Goal: Task Accomplishment & Management: Complete application form

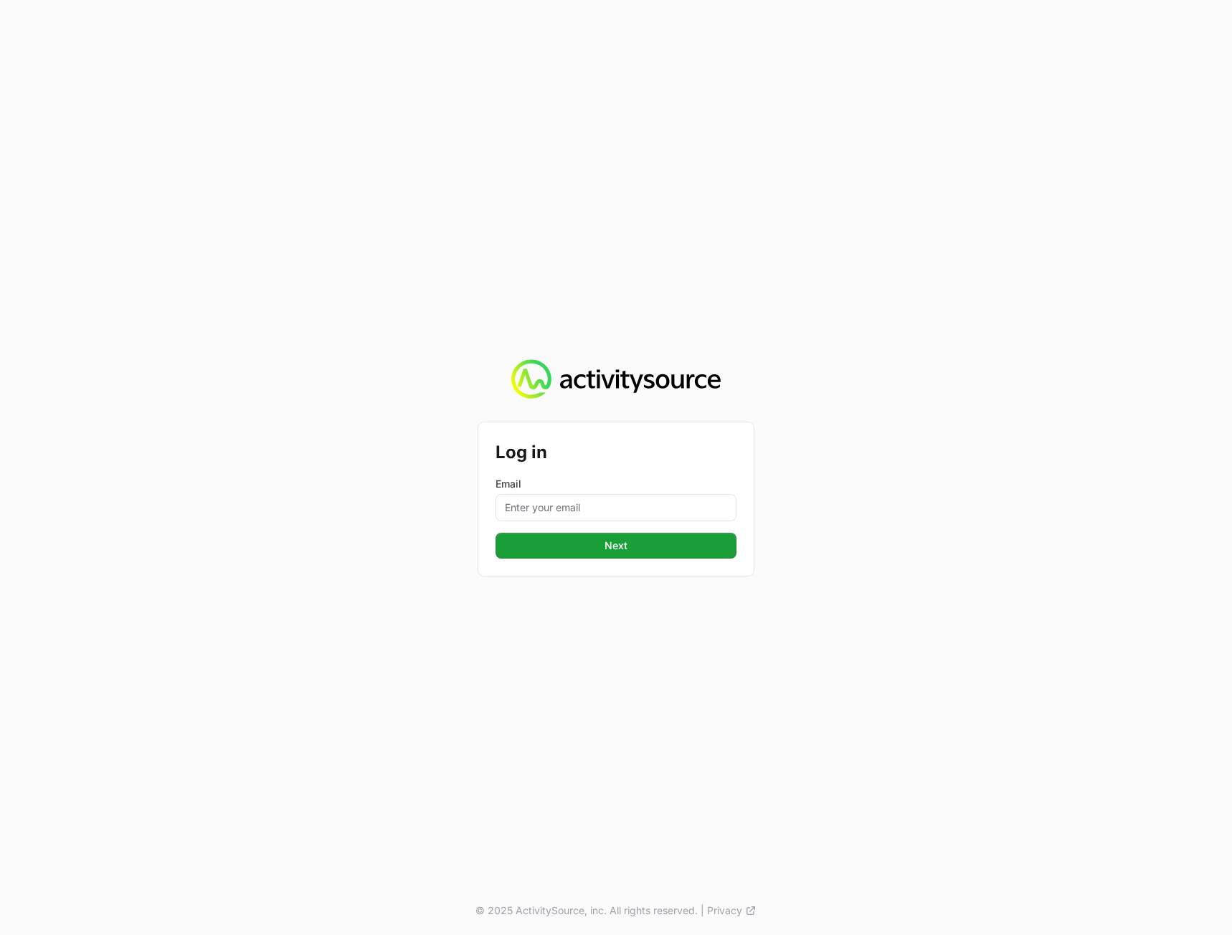
click at [613, 492] on div "Email" at bounding box center [615, 499] width 241 height 44
click at [608, 501] on input "Email" at bounding box center [615, 507] width 241 height 27
type input "peter@activitysource.com"
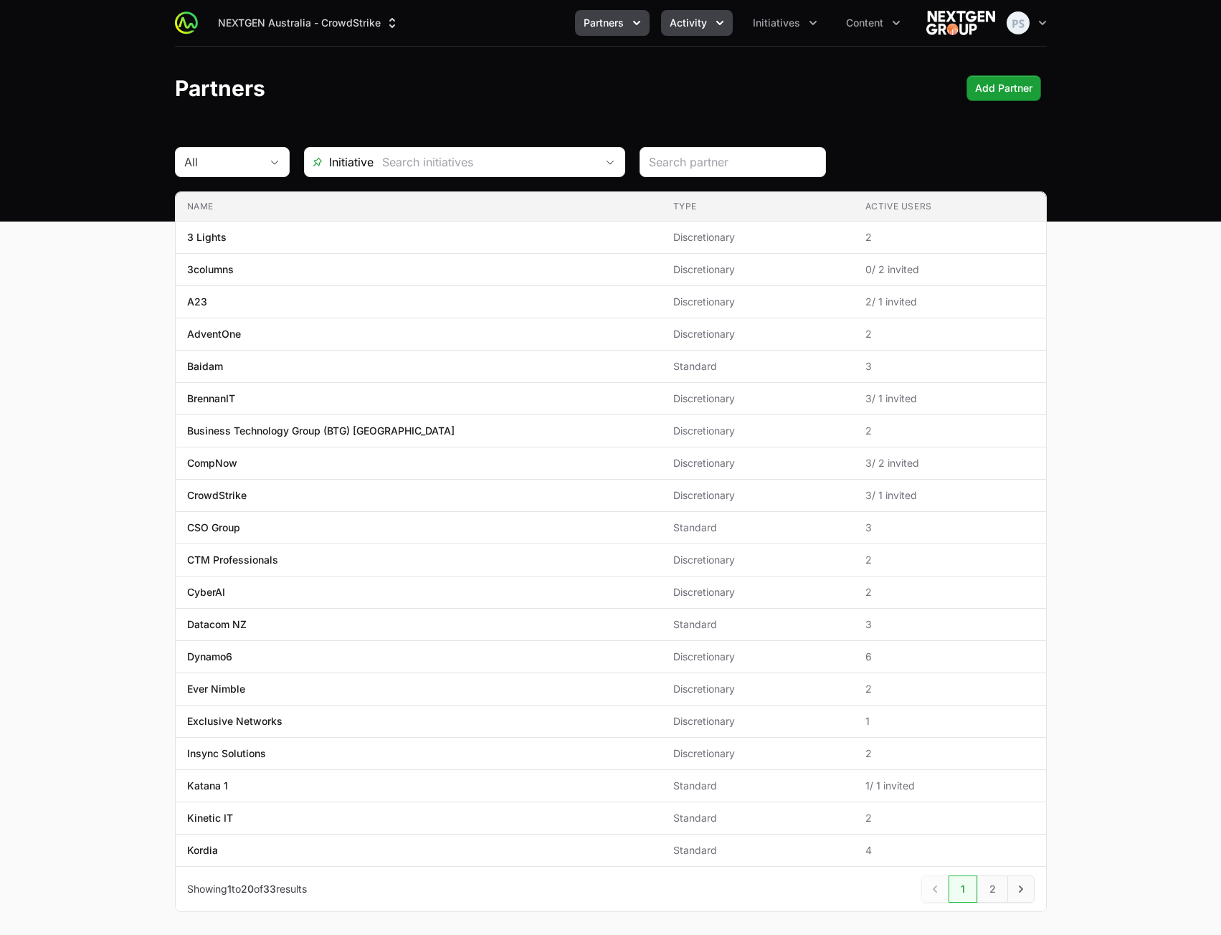
click at [691, 24] on span "Activity" at bounding box center [688, 23] width 37 height 14
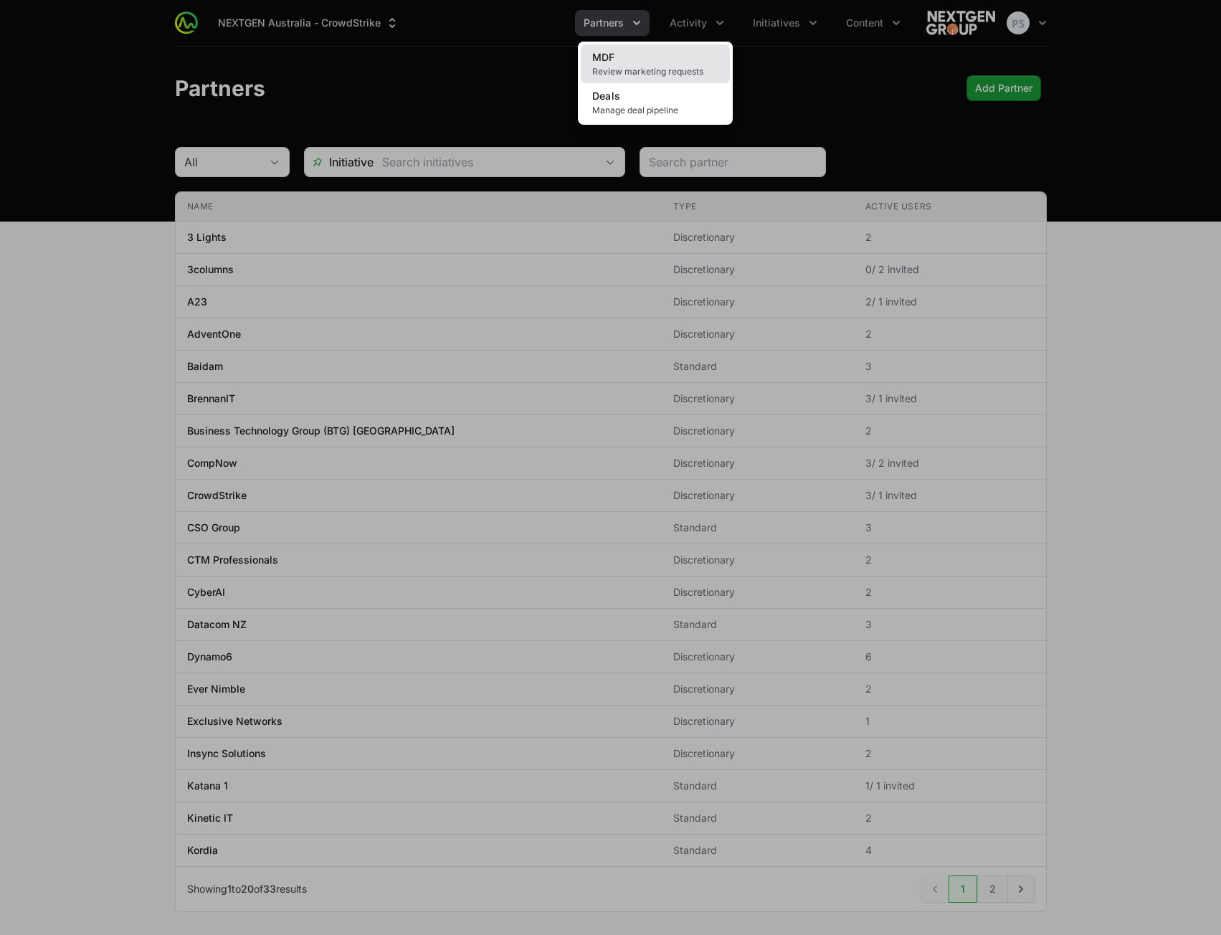
click at [665, 54] on link "MDF Review marketing requests" at bounding box center [655, 63] width 149 height 39
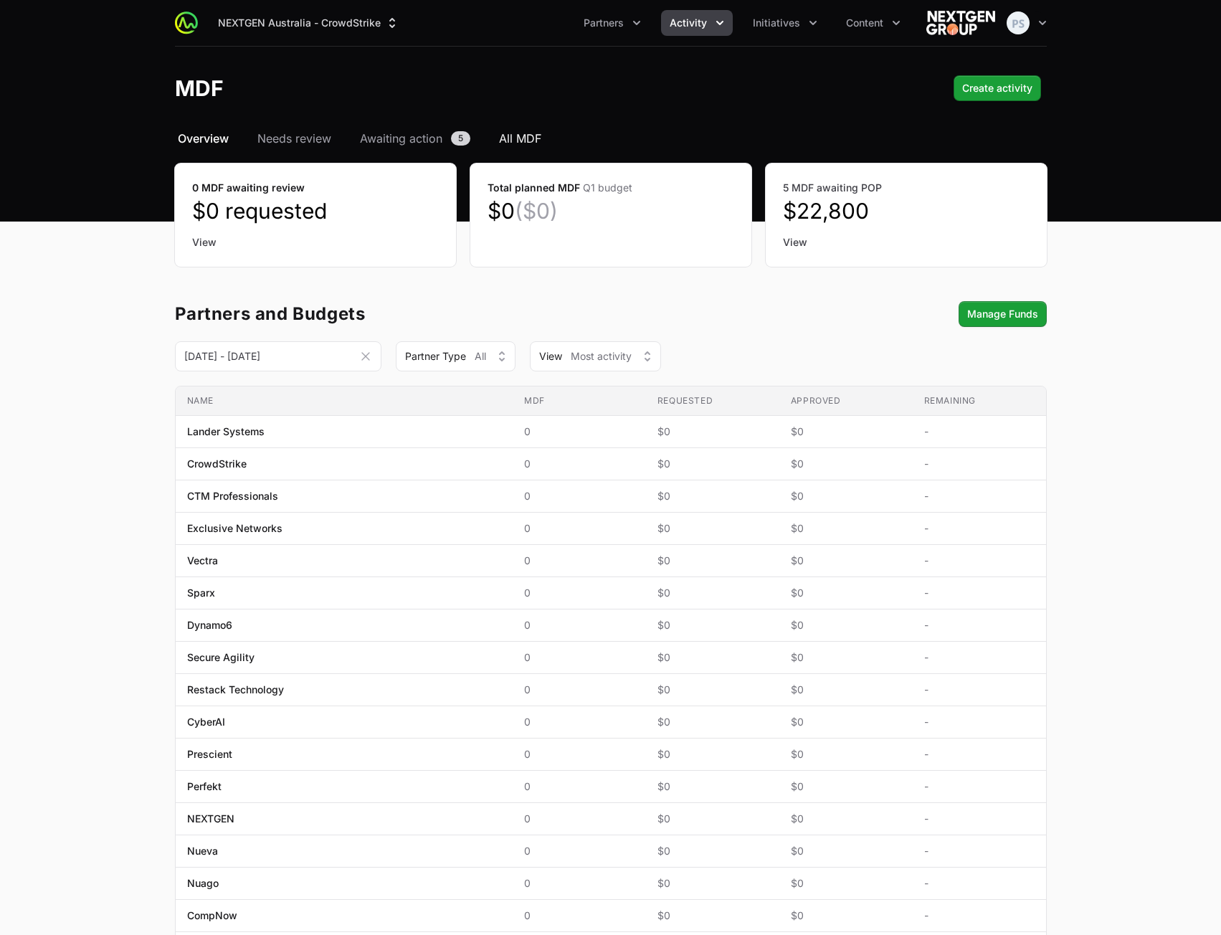
click at [533, 135] on span "All MDF" at bounding box center [520, 138] width 42 height 17
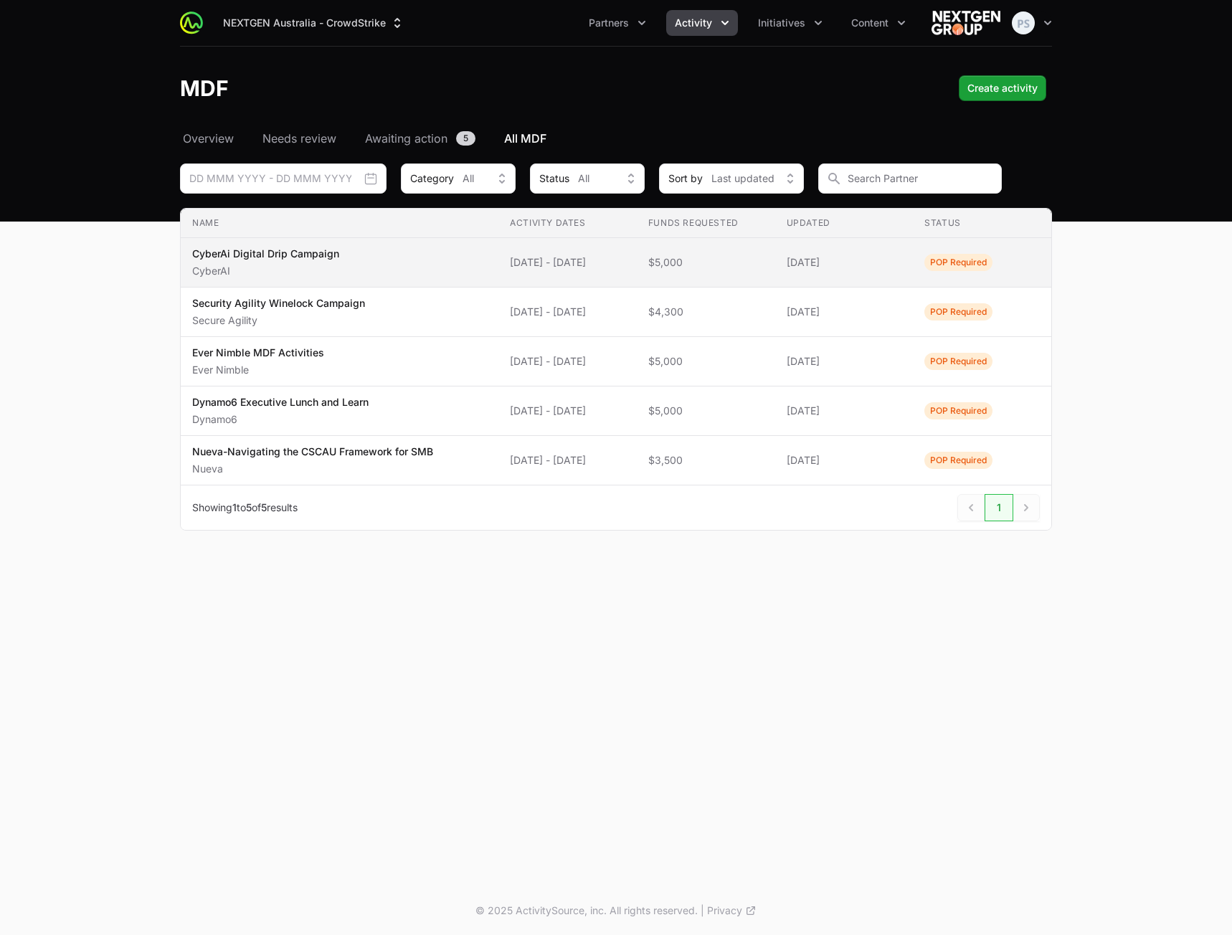
click at [350, 272] on span "CyberAi Digital Drip Campaign CyberAI" at bounding box center [339, 263] width 295 height 32
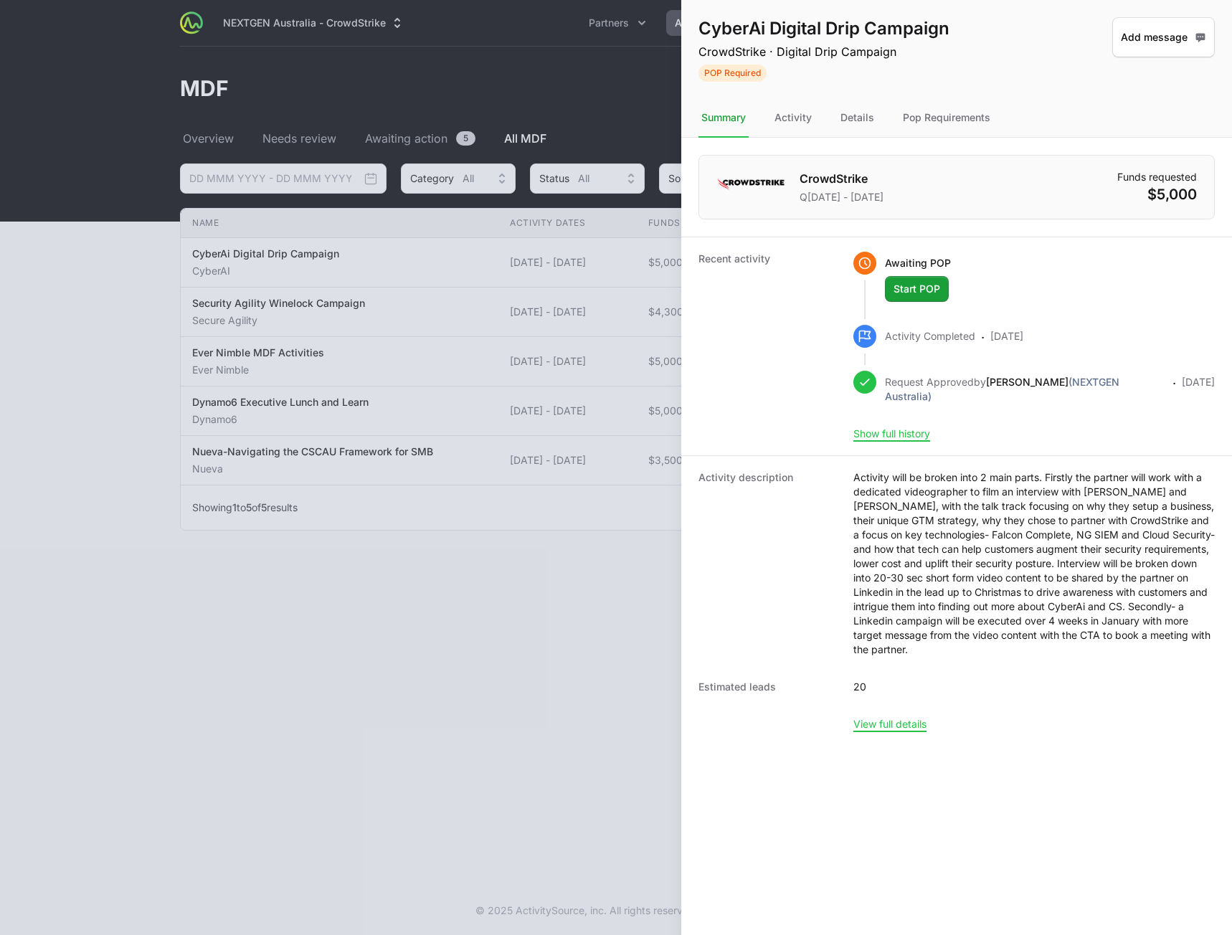
click at [146, 122] on div at bounding box center [616, 467] width 1232 height 935
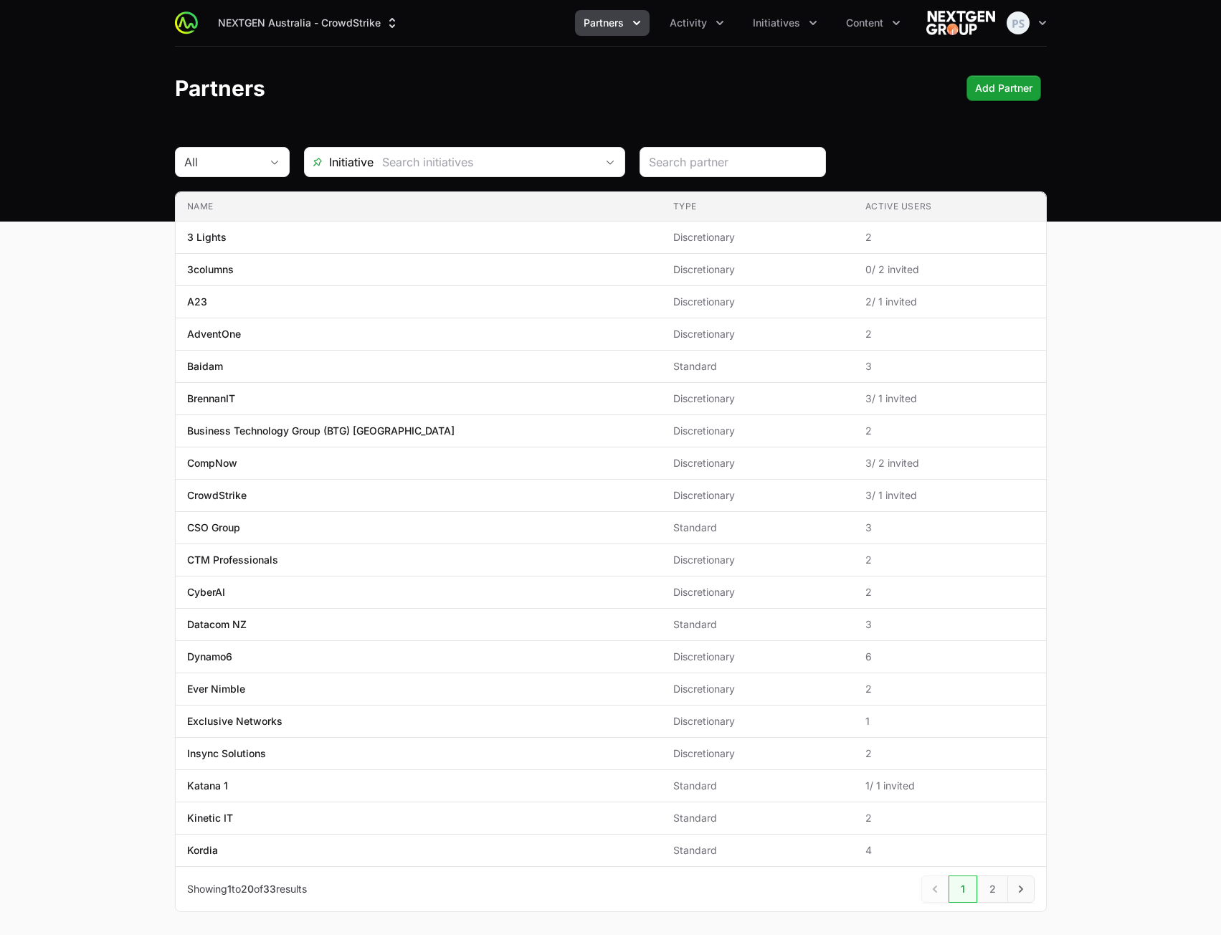
click at [1126, 288] on main "All Initiative Name Type Active Users Name 3 Lights Type Discretionary Active U…" at bounding box center [610, 547] width 1221 height 800
click at [118, 189] on main "All Initiative Name Type Active Users Name 3 Lights Type Discretionary Active U…" at bounding box center [610, 547] width 1221 height 800
click at [689, 26] on span "Activity" at bounding box center [688, 23] width 37 height 14
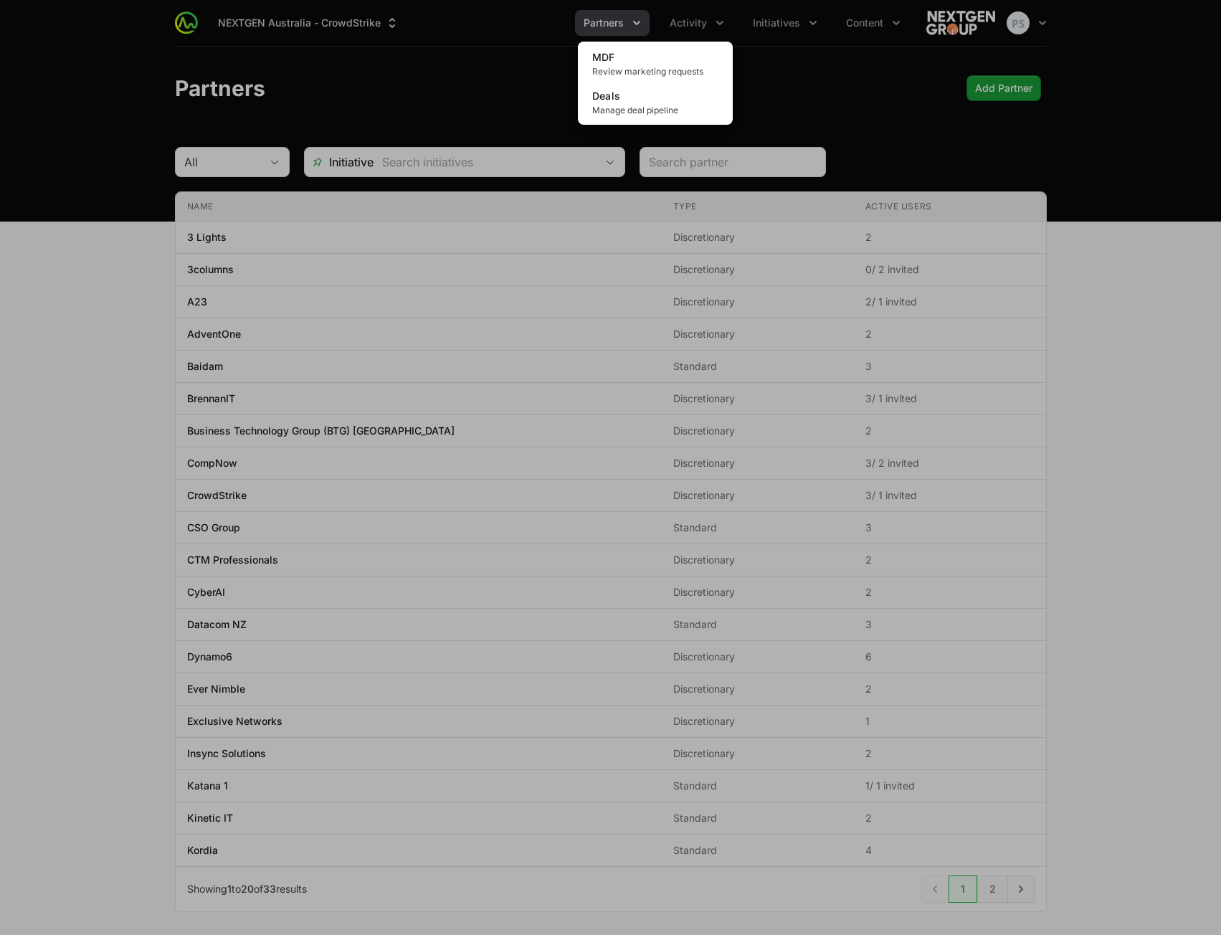
click at [435, 52] on div "Activity menu" at bounding box center [610, 467] width 1221 height 935
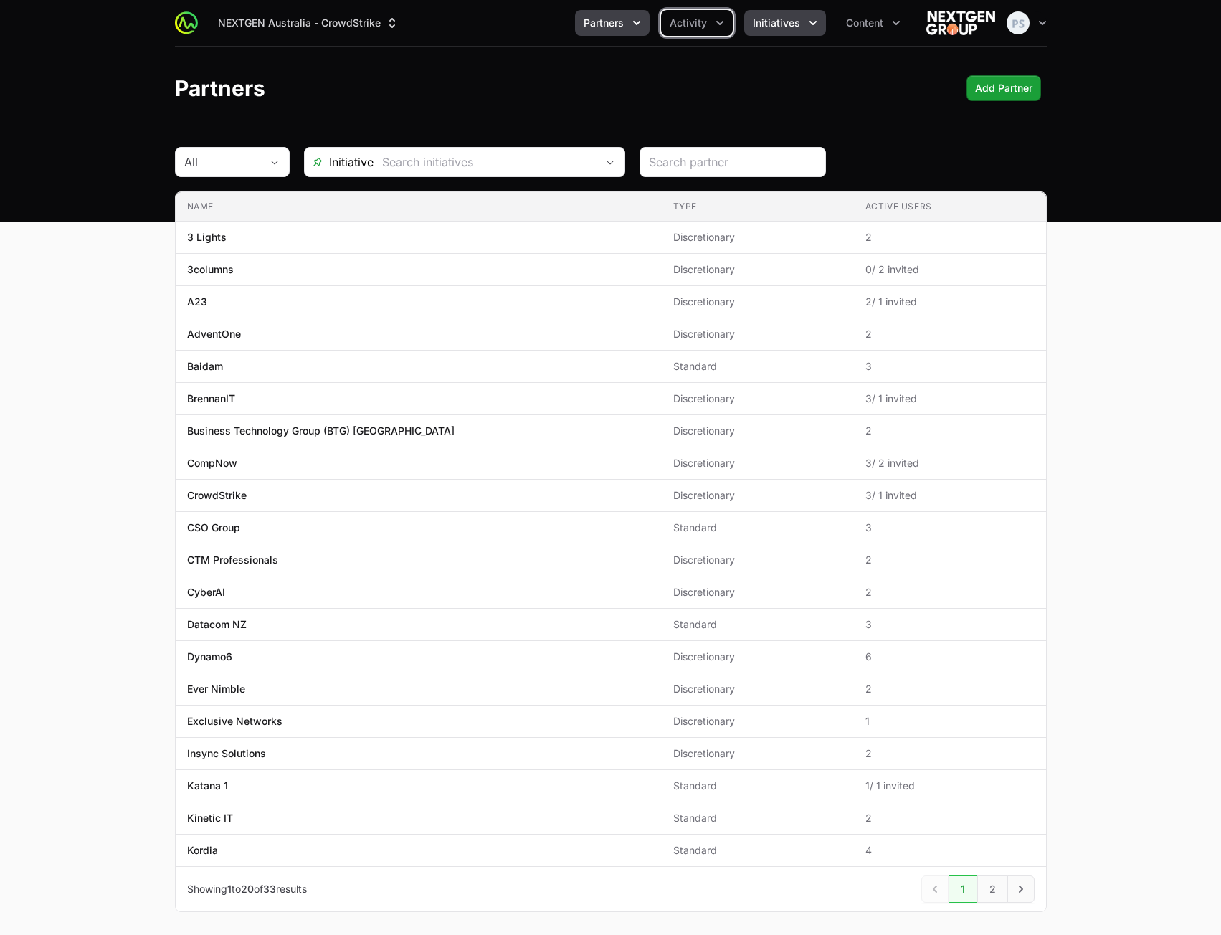
click at [796, 14] on button "Initiatives" at bounding box center [785, 23] width 82 height 26
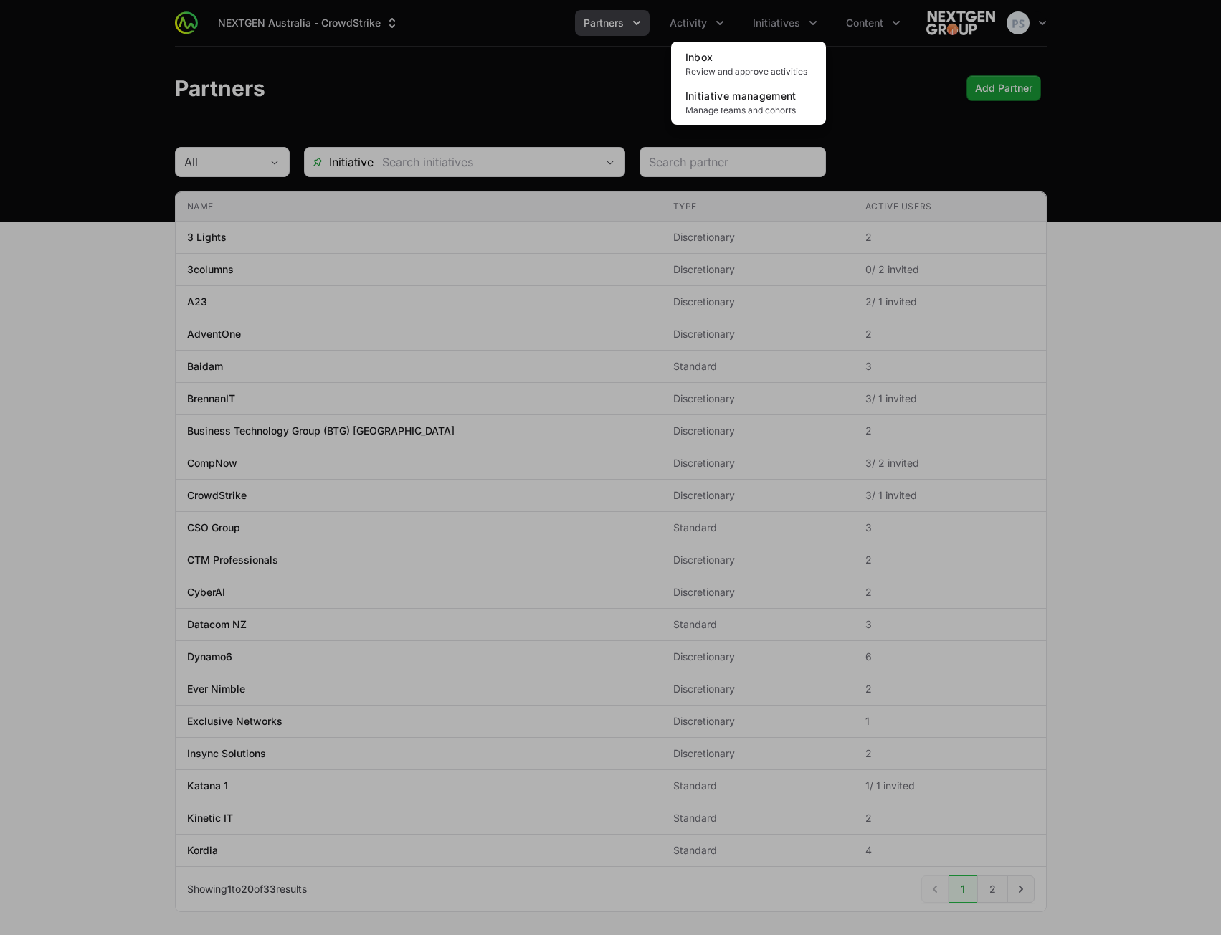
drag, startPoint x: 506, startPoint y: 61, endPoint x: 554, endPoint y: 58, distance: 48.1
click at [507, 62] on div "Initiatives menu" at bounding box center [610, 467] width 1221 height 935
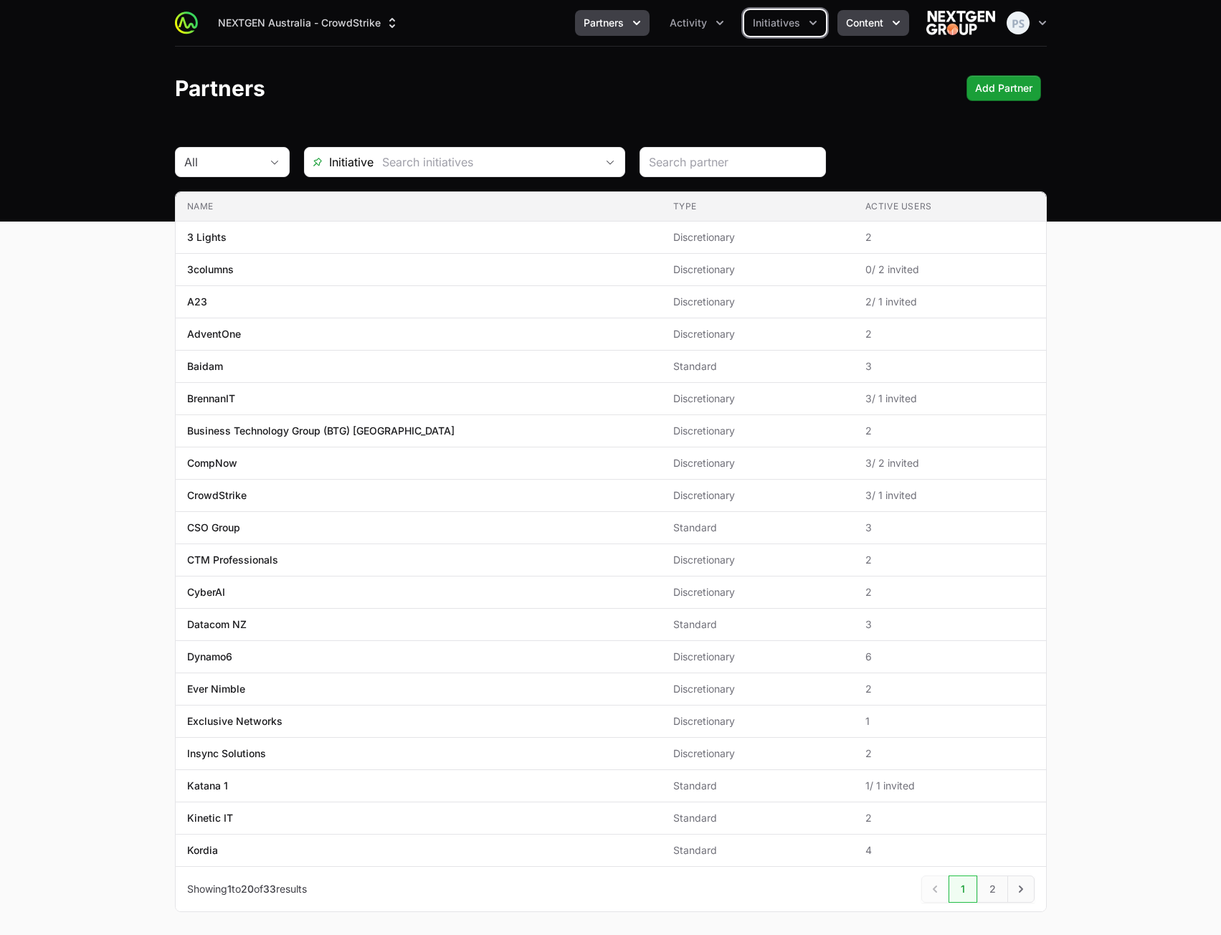
click at [852, 28] on span "Content" at bounding box center [864, 23] width 37 height 14
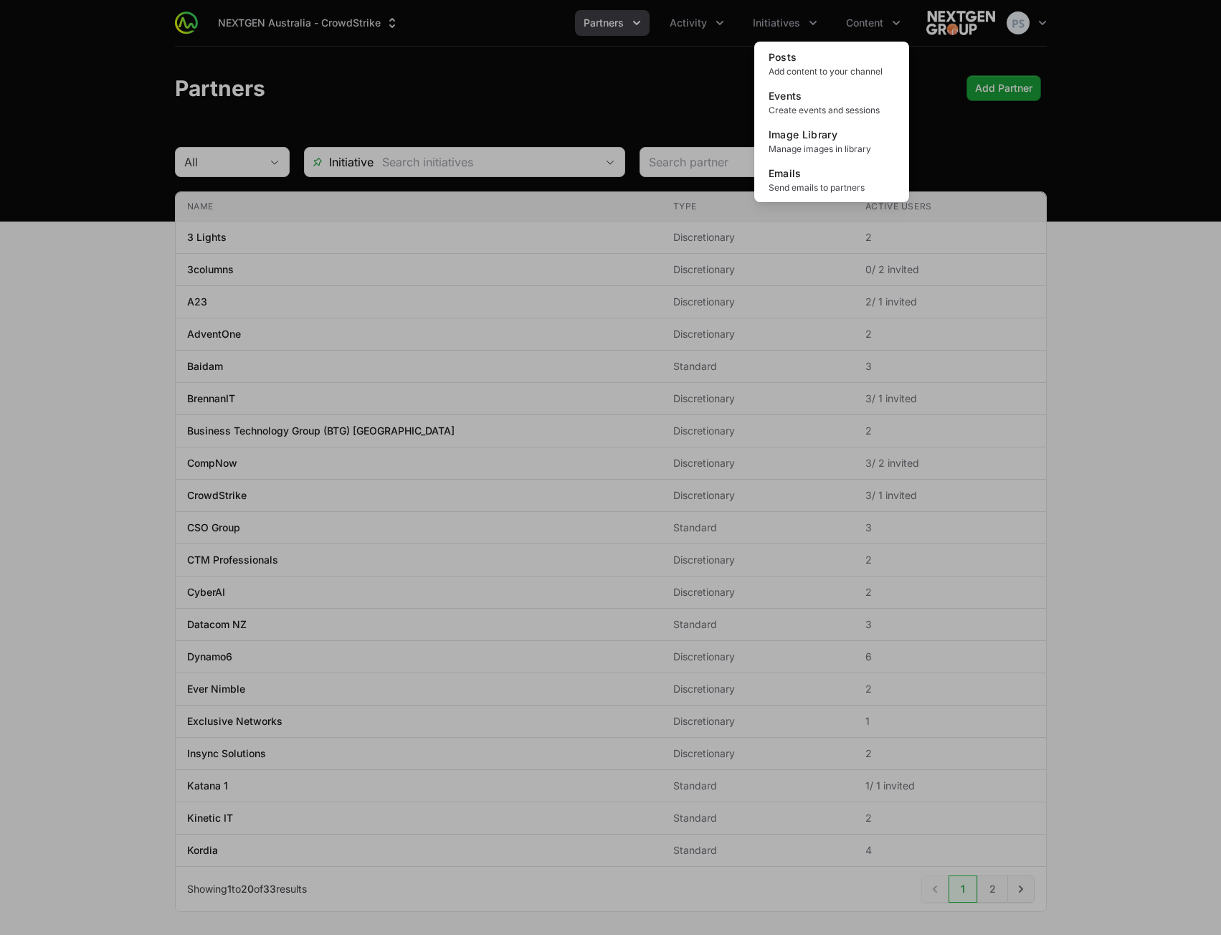
drag, startPoint x: 531, startPoint y: 49, endPoint x: 549, endPoint y: 49, distance: 18.6
click at [537, 49] on div "Content menu" at bounding box center [610, 467] width 1221 height 935
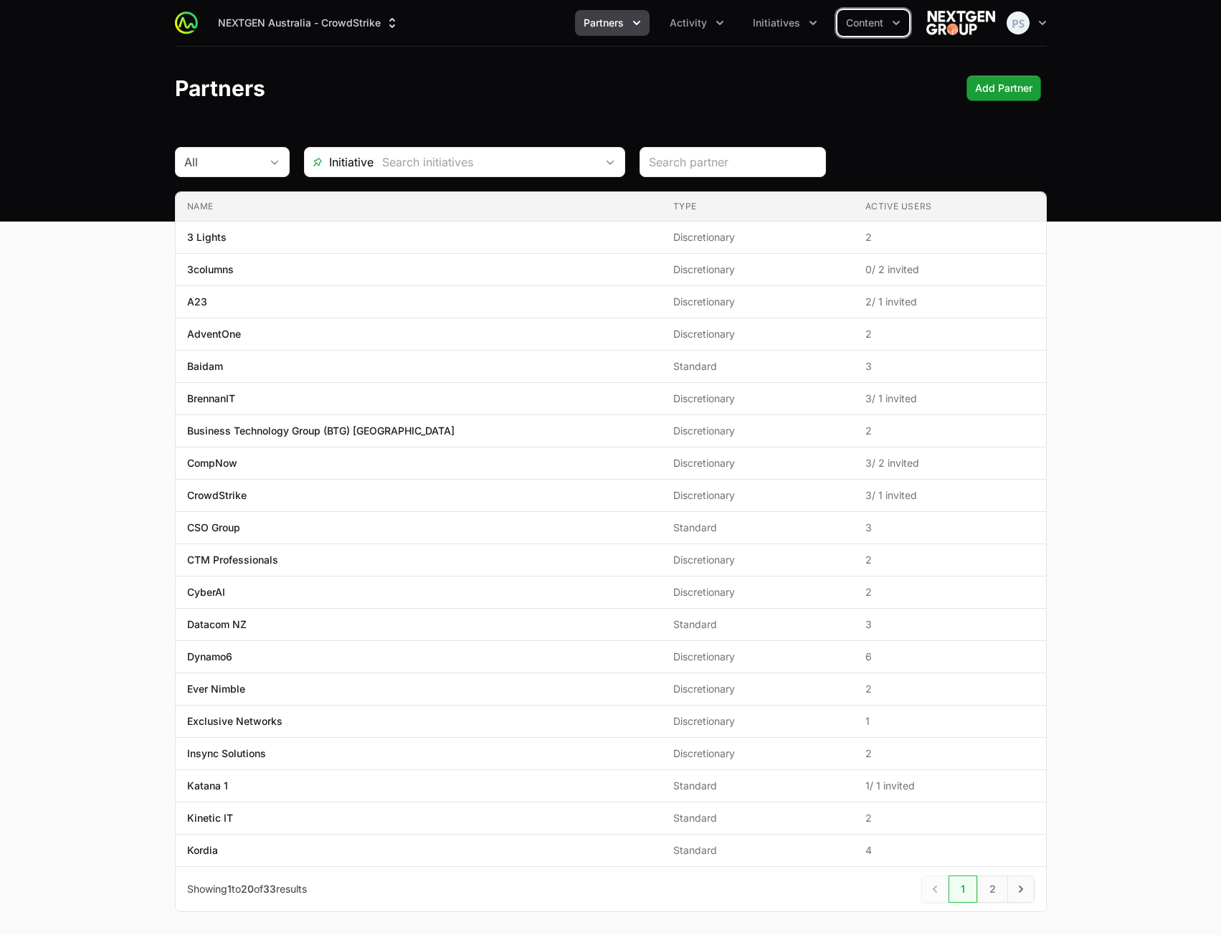
click at [612, 31] on button "Partners" at bounding box center [612, 23] width 75 height 26
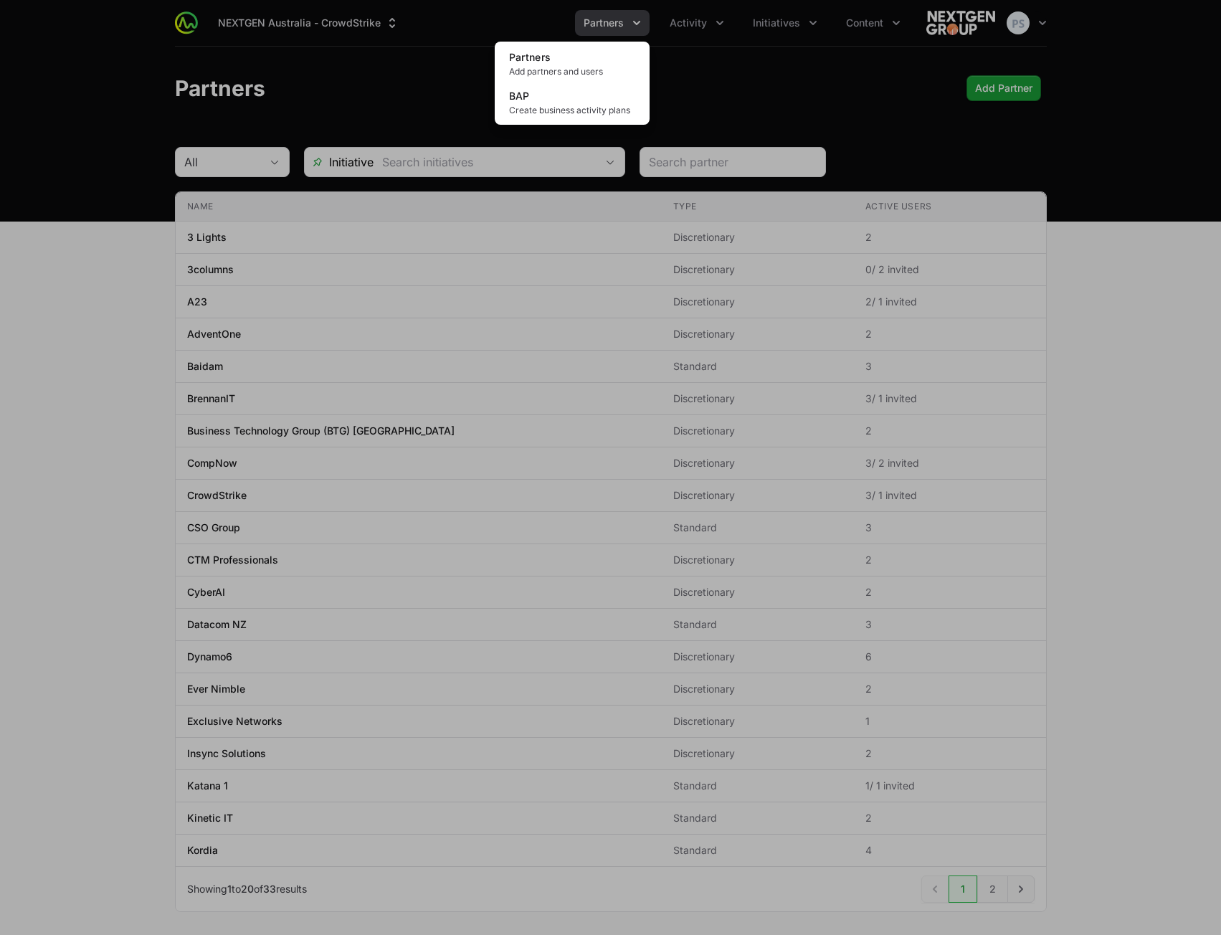
drag, startPoint x: 433, startPoint y: 62, endPoint x: 497, endPoint y: 49, distance: 65.3
click at [433, 64] on div "Partners menu" at bounding box center [610, 467] width 1221 height 935
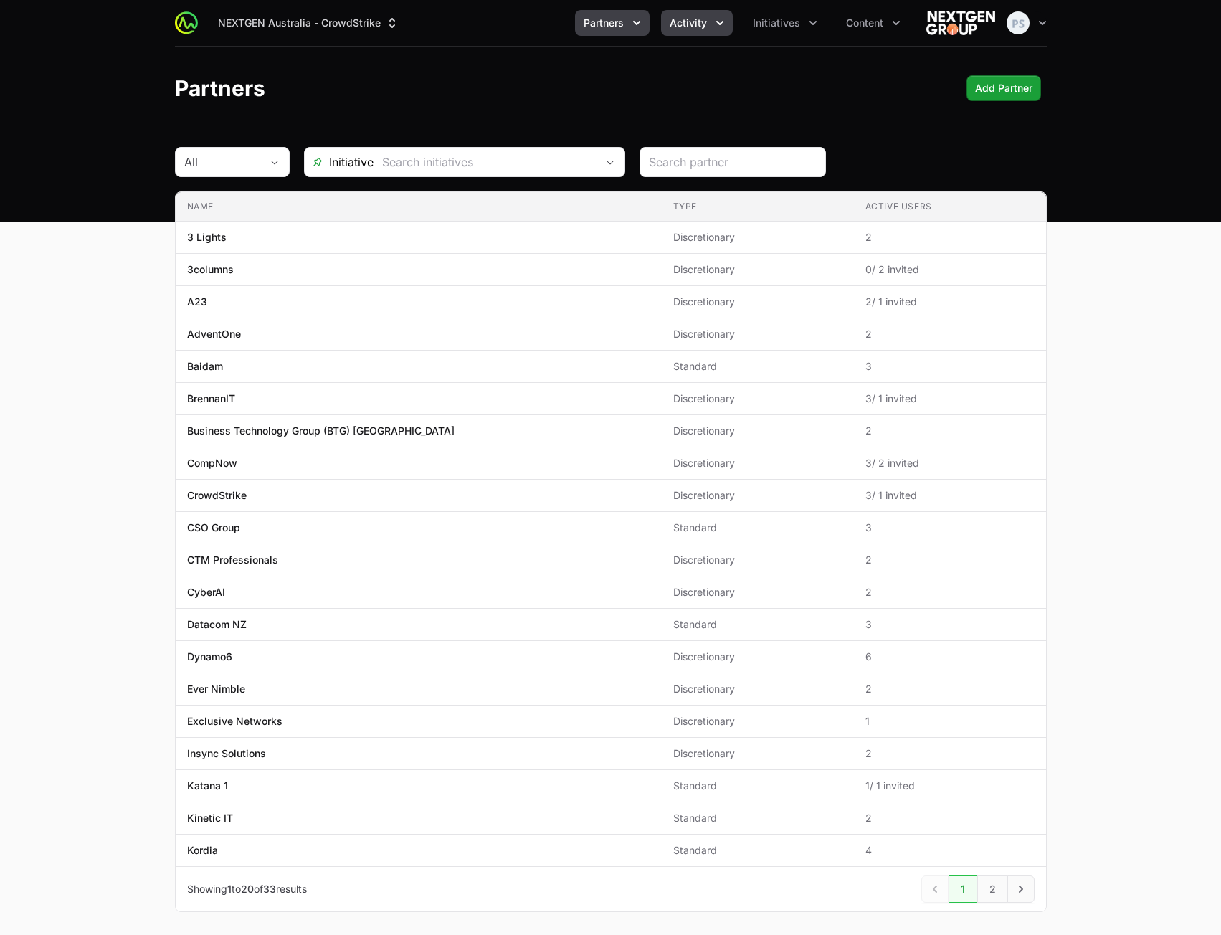
drag, startPoint x: 735, startPoint y: 13, endPoint x: 727, endPoint y: 14, distance: 7.9
click at [730, 14] on ul "Partners Activity Initiatives Content" at bounding box center [742, 23] width 334 height 26
click at [724, 14] on button "Activity" at bounding box center [697, 23] width 72 height 26
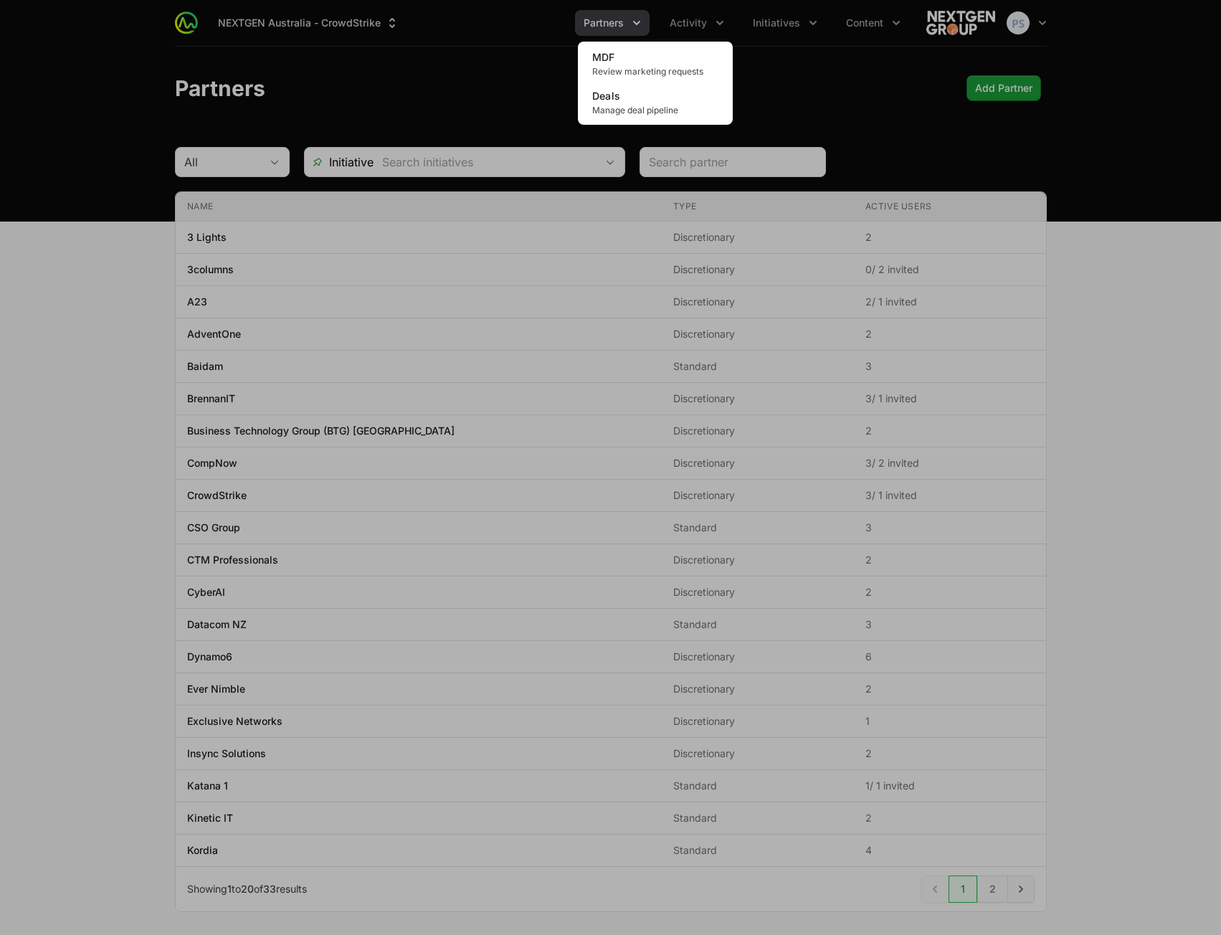
click at [371, 62] on div "Activity menu" at bounding box center [610, 467] width 1221 height 935
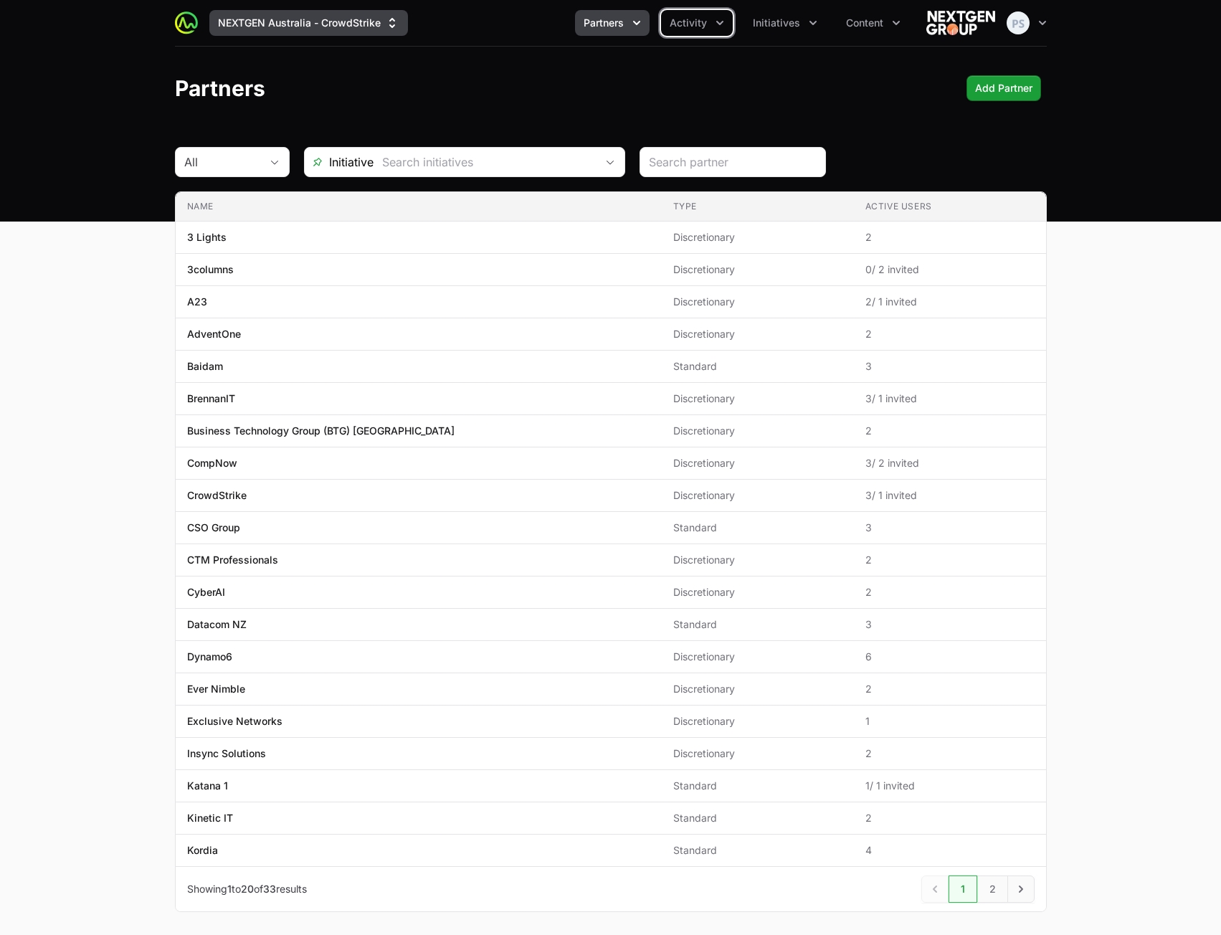
click at [268, 31] on button "NEXTGEN Australia - CrowdStrike" at bounding box center [308, 23] width 199 height 26
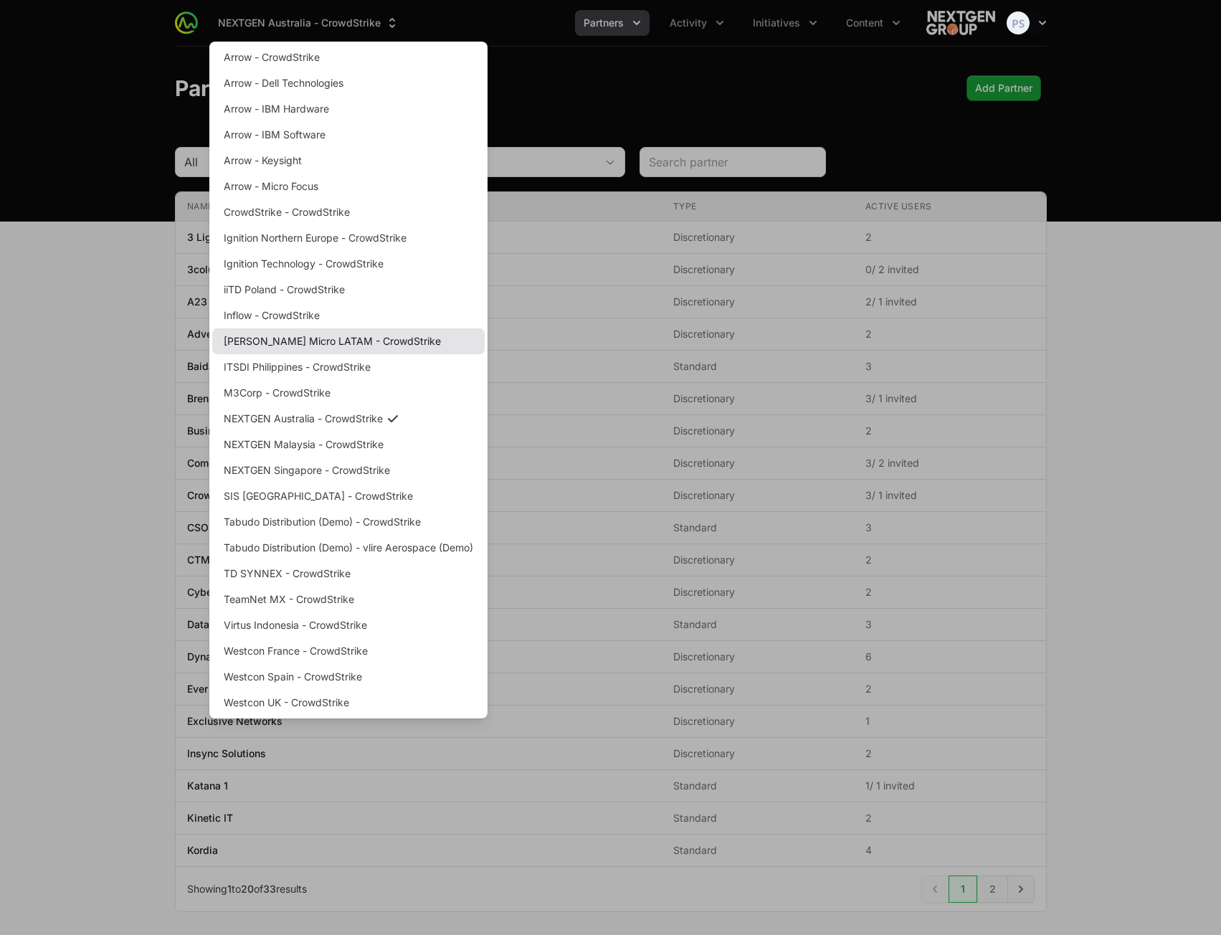
click at [321, 336] on link "[PERSON_NAME] Micro LATAM - CrowdStrike" at bounding box center [348, 341] width 272 height 26
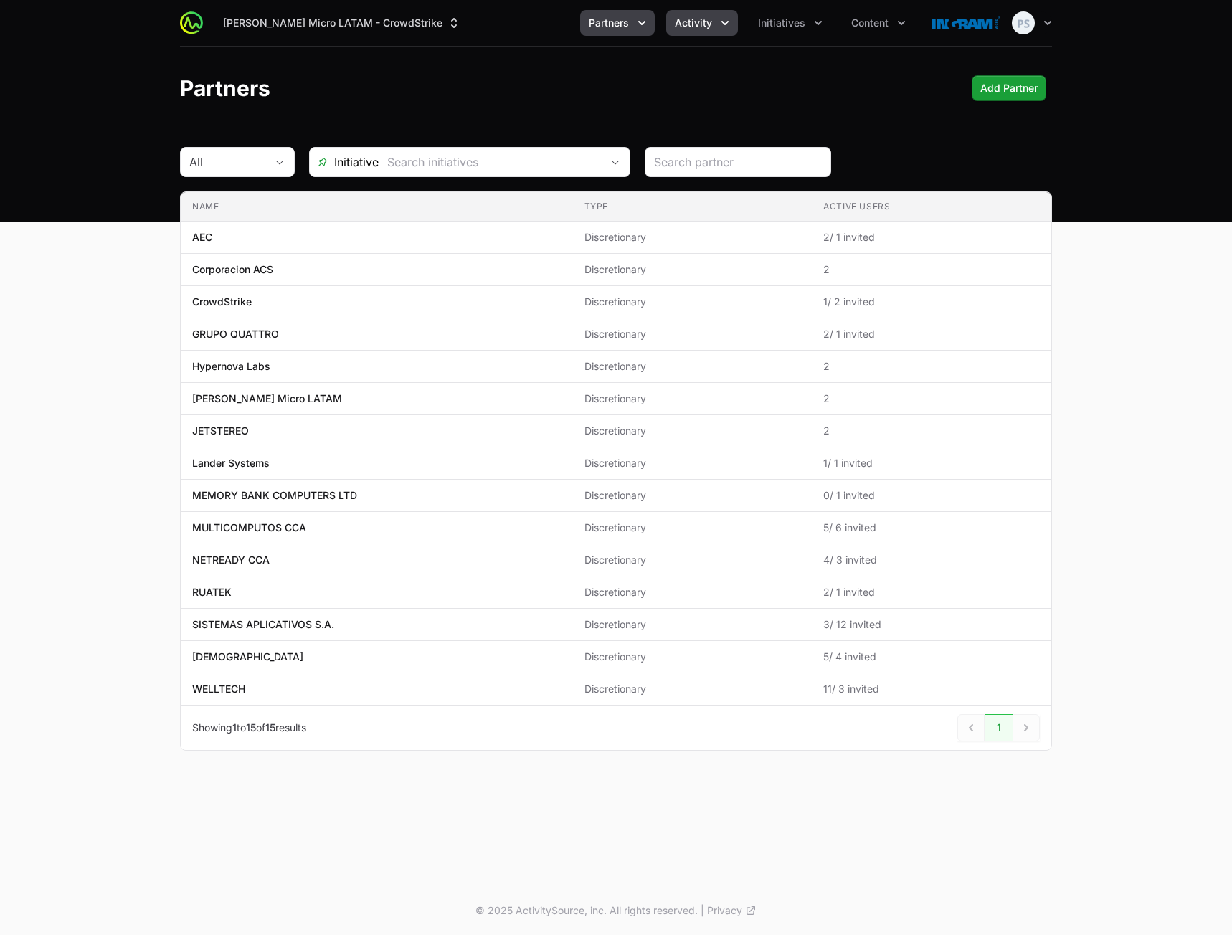
click at [699, 24] on span "Activity" at bounding box center [693, 23] width 37 height 14
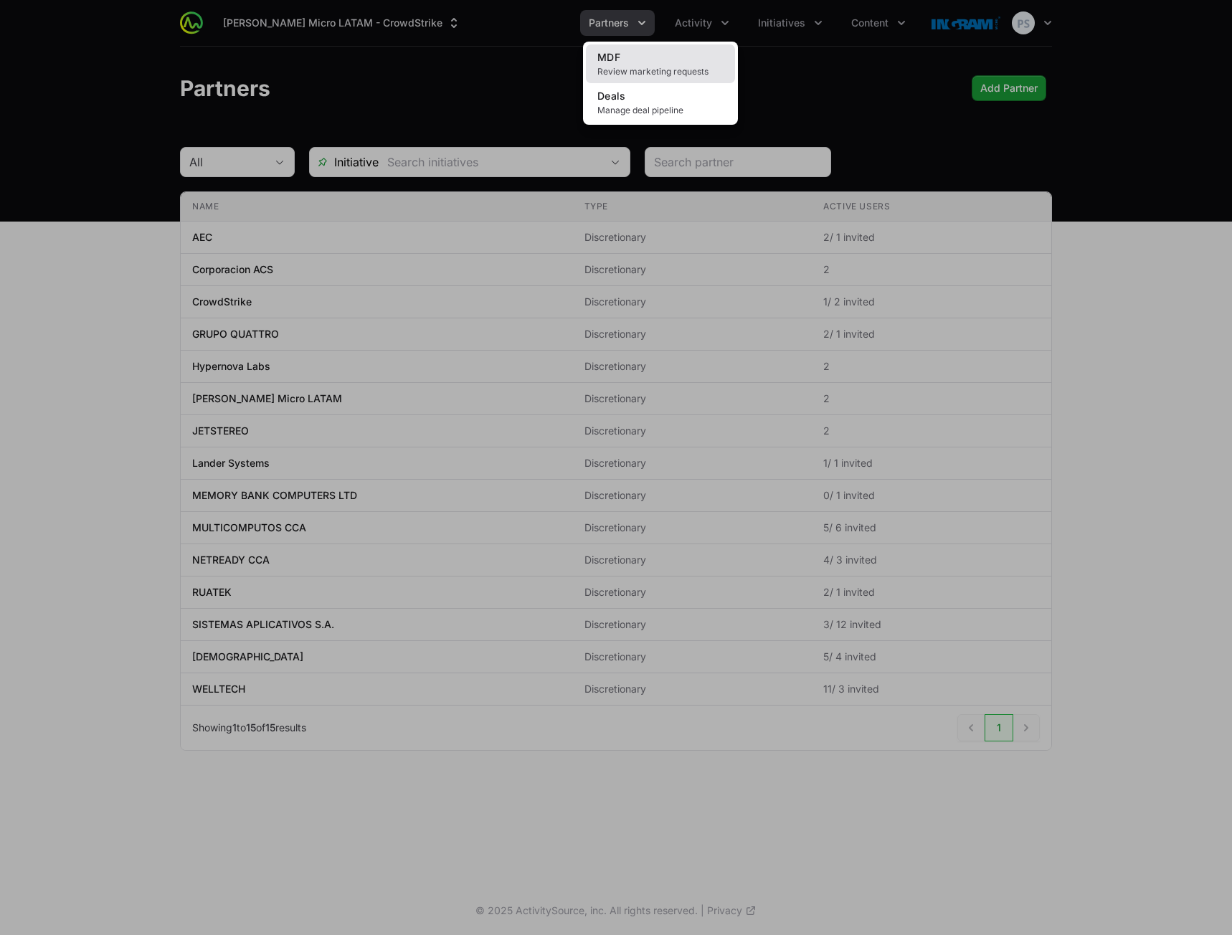
click at [688, 55] on link "MDF Review marketing requests" at bounding box center [660, 63] width 149 height 39
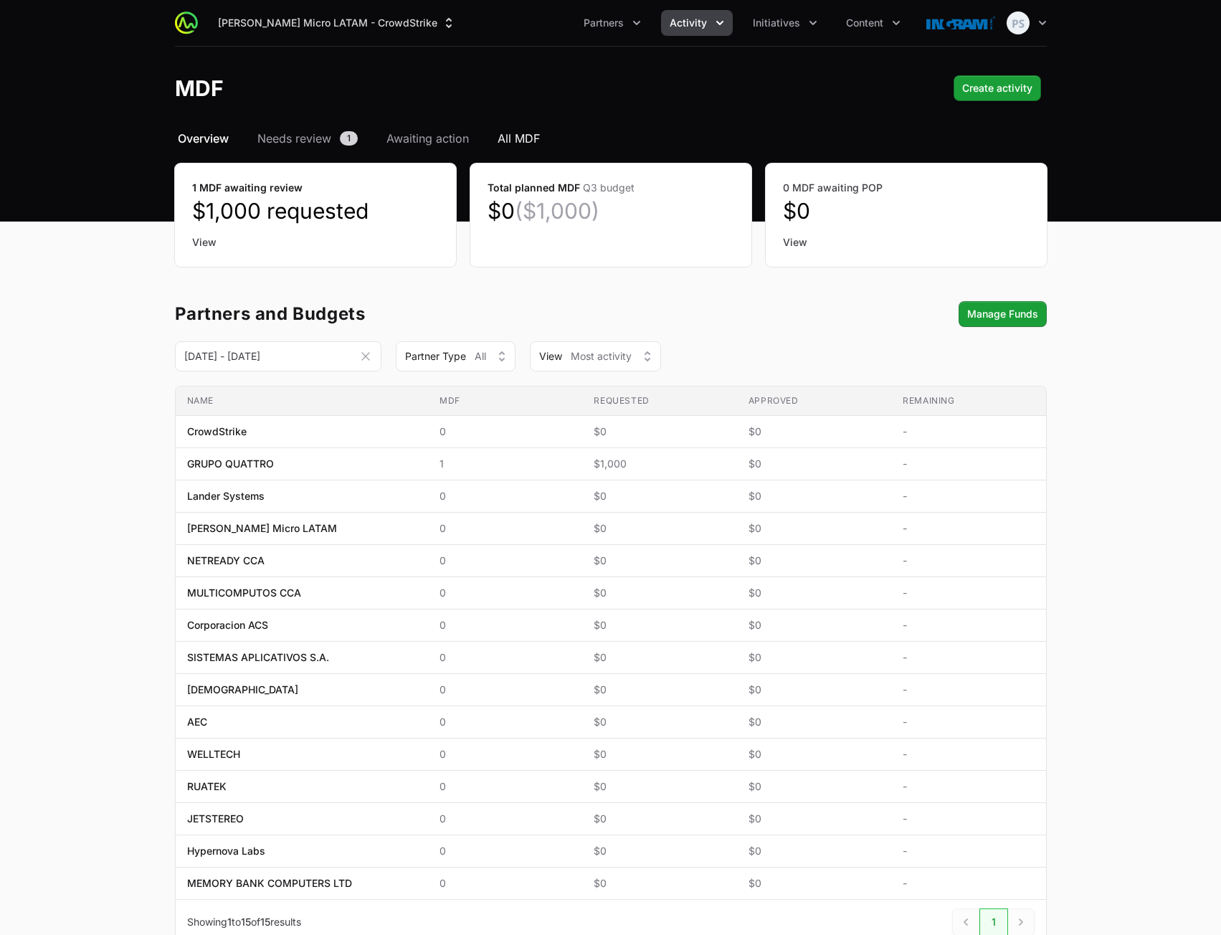
click at [523, 136] on span "All MDF" at bounding box center [519, 138] width 42 height 17
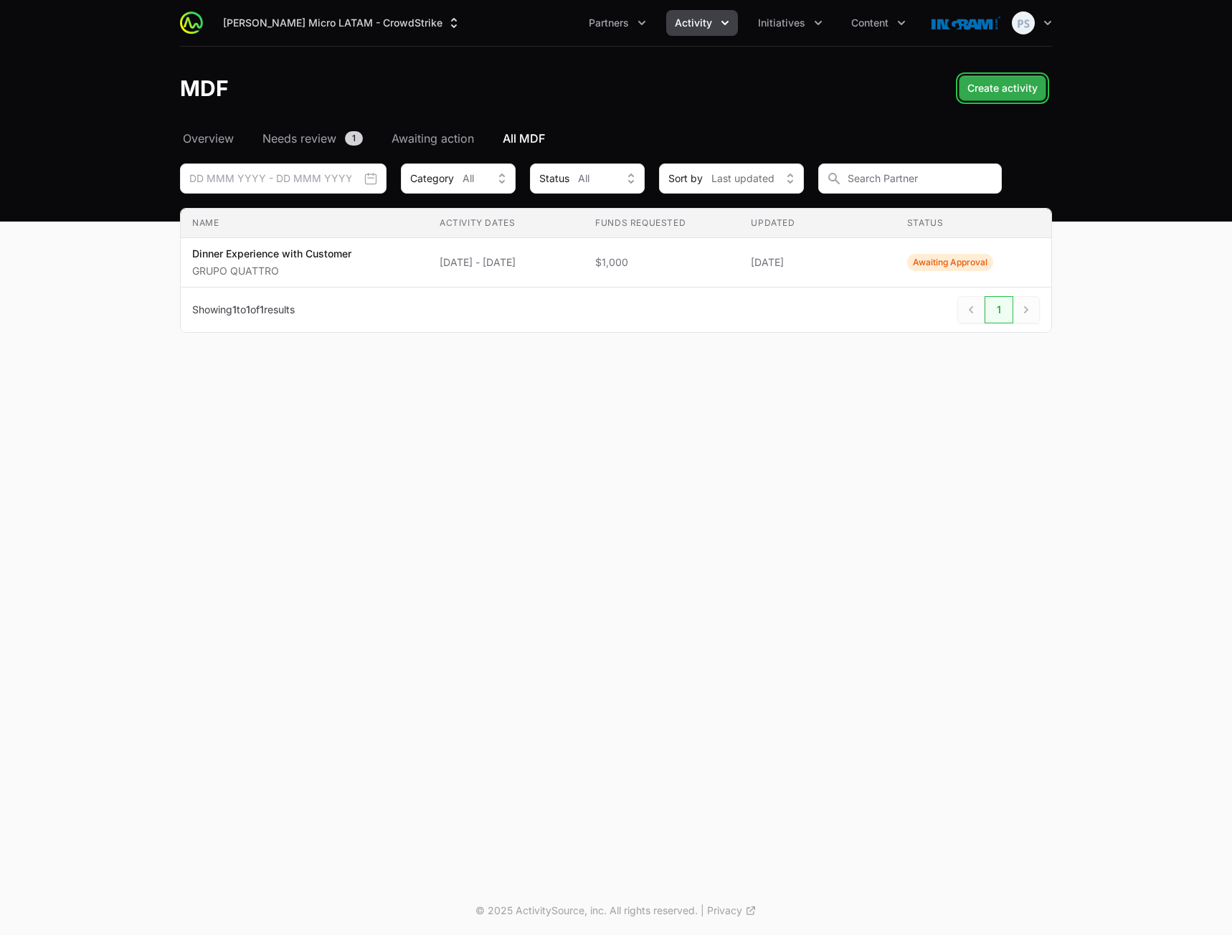
click at [995, 96] on span "Create activity" at bounding box center [1002, 88] width 70 height 17
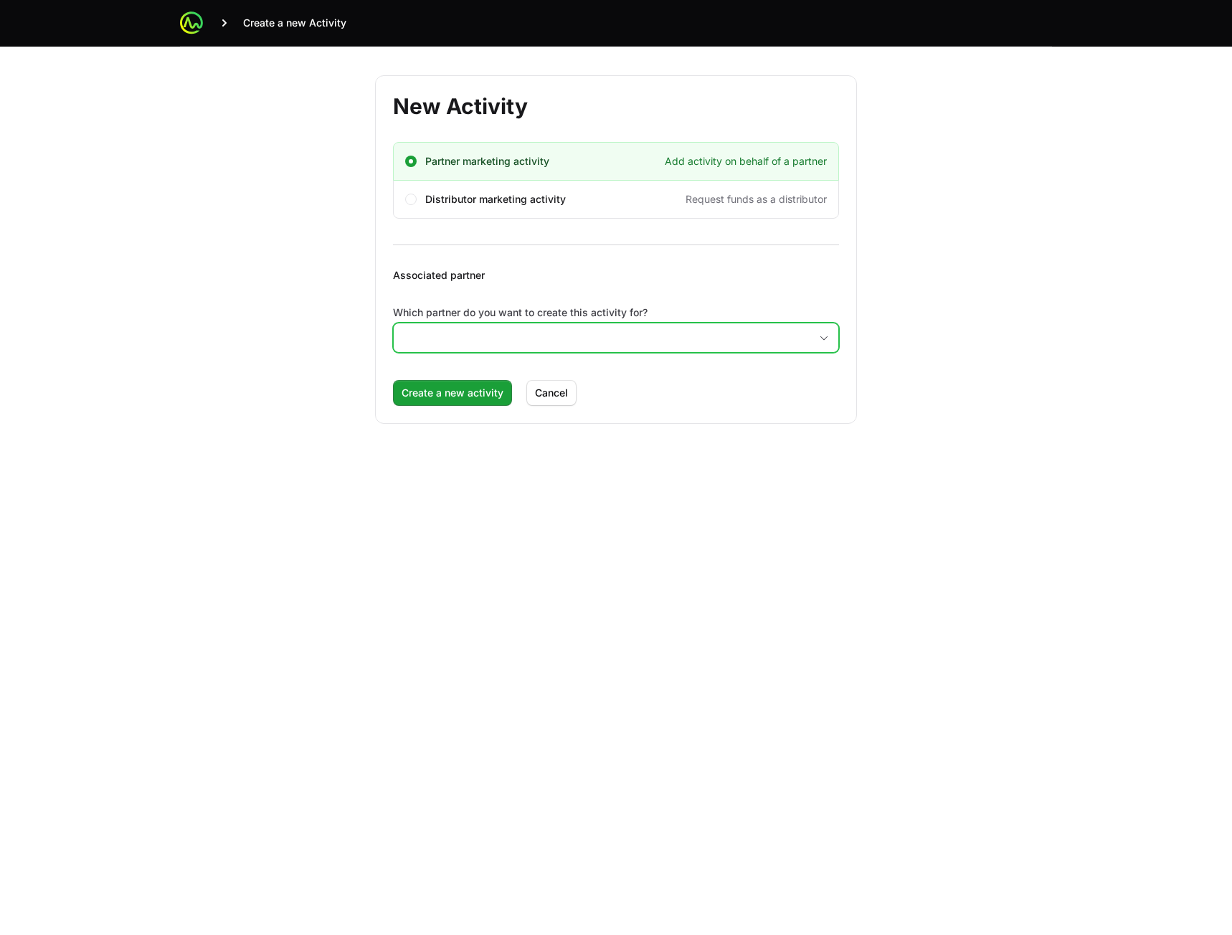
click at [536, 334] on input "Which partner do you want to create this activity for?" at bounding box center [602, 337] width 416 height 29
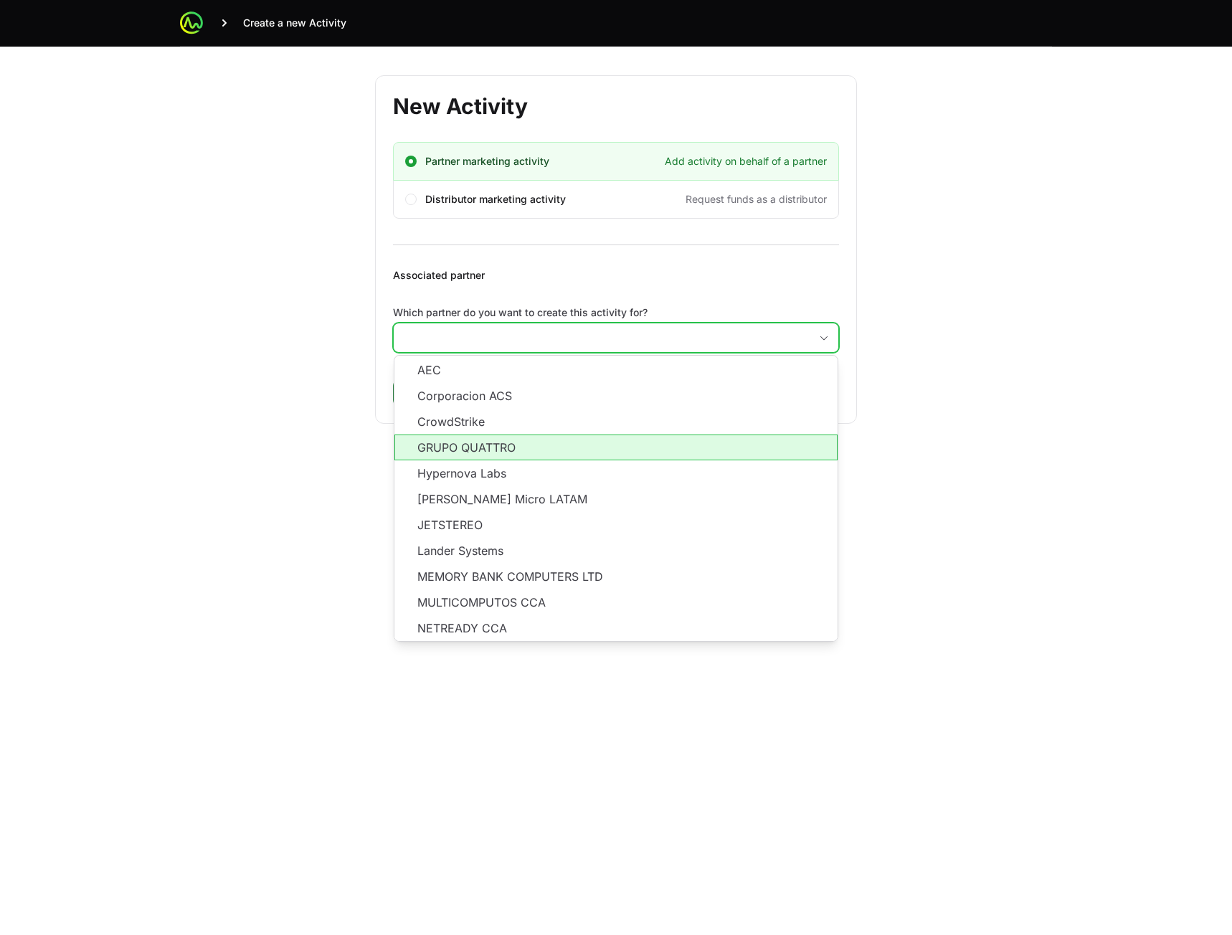
click at [531, 443] on li "GRUPO QUATTRO" at bounding box center [615, 448] width 443 height 26
type input "GRUPO QUATTRO"
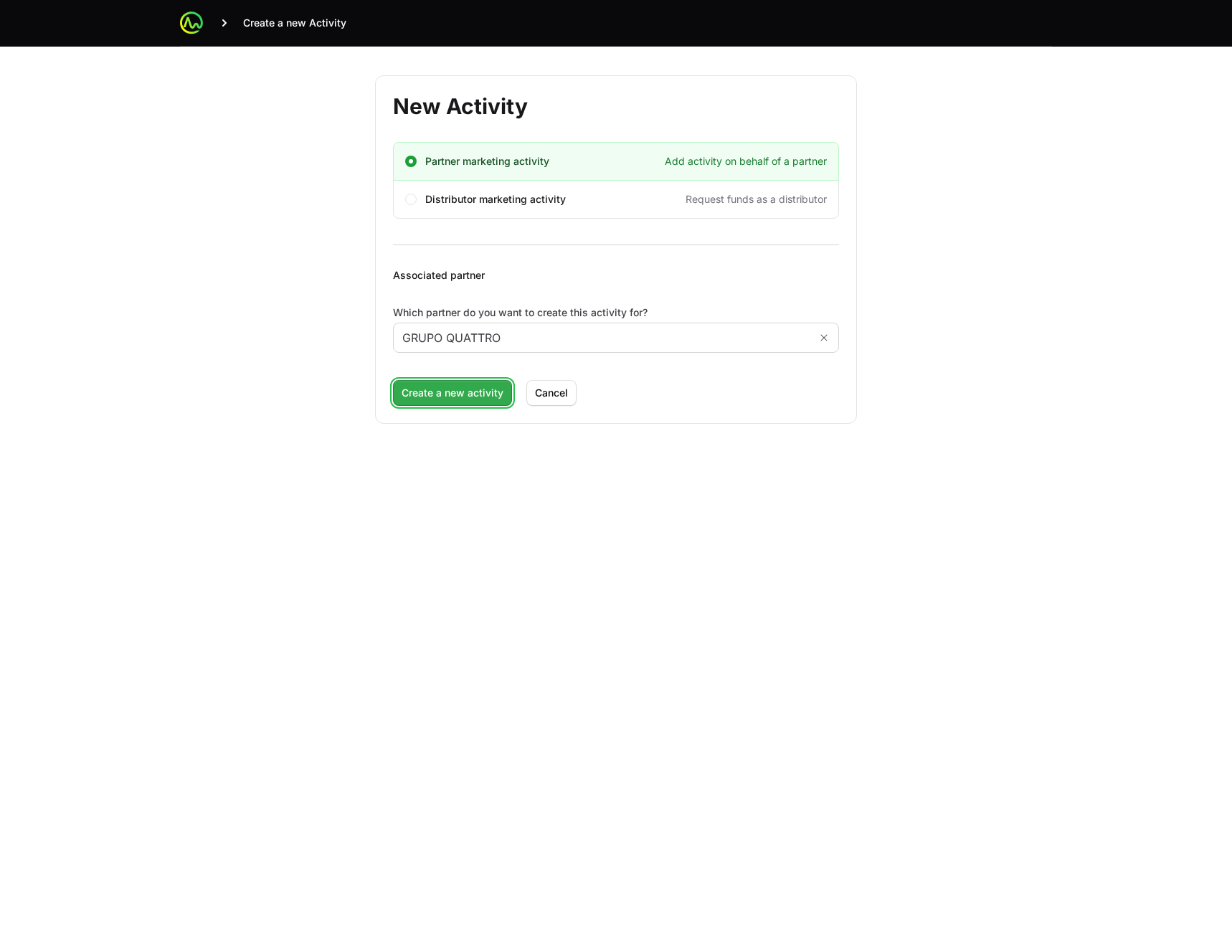
click at [451, 399] on span "Create a new activity" at bounding box center [453, 392] width 102 height 17
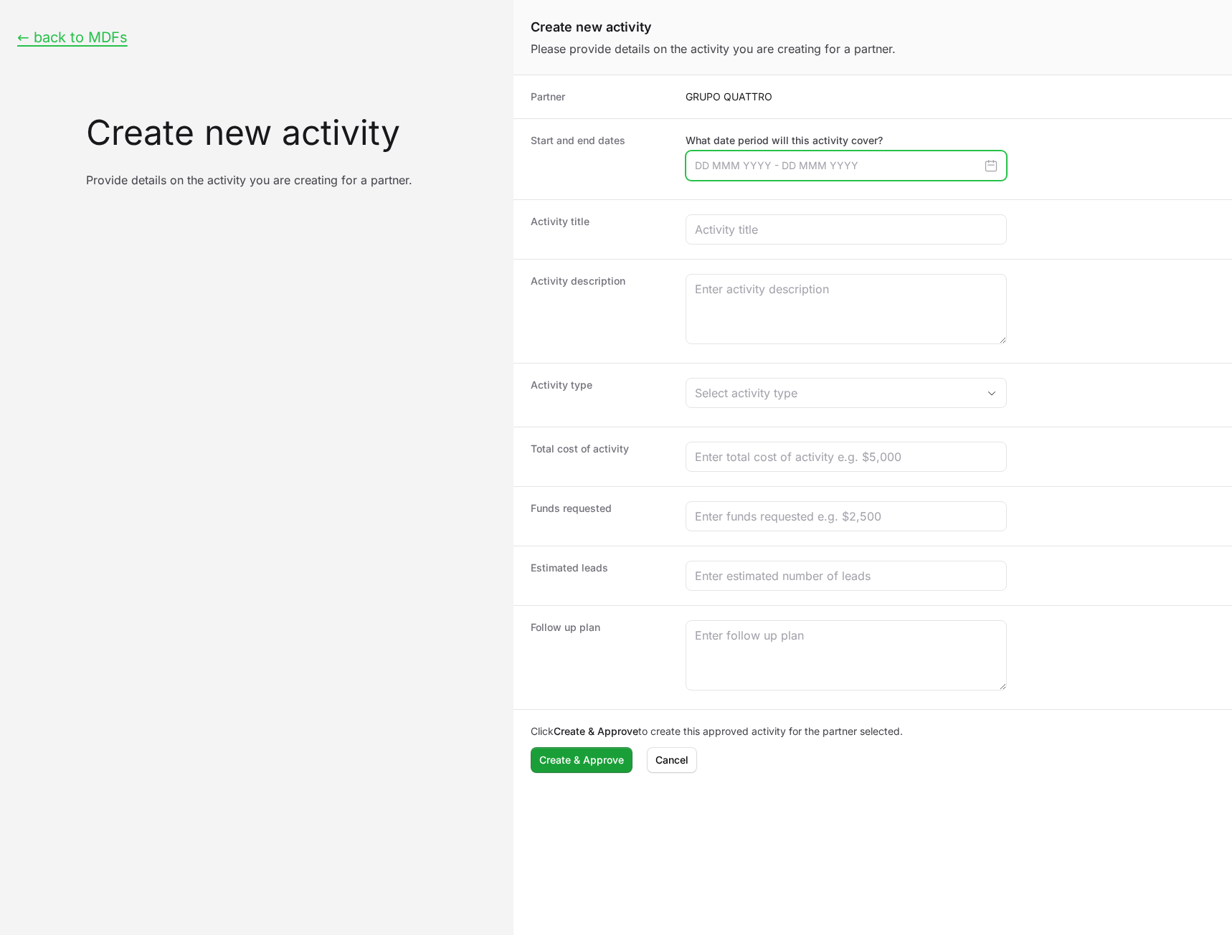
drag, startPoint x: 802, startPoint y: 158, endPoint x: 807, endPoint y: 166, distance: 8.8
click at [802, 159] on input "Create activity form" at bounding box center [846, 166] width 321 height 30
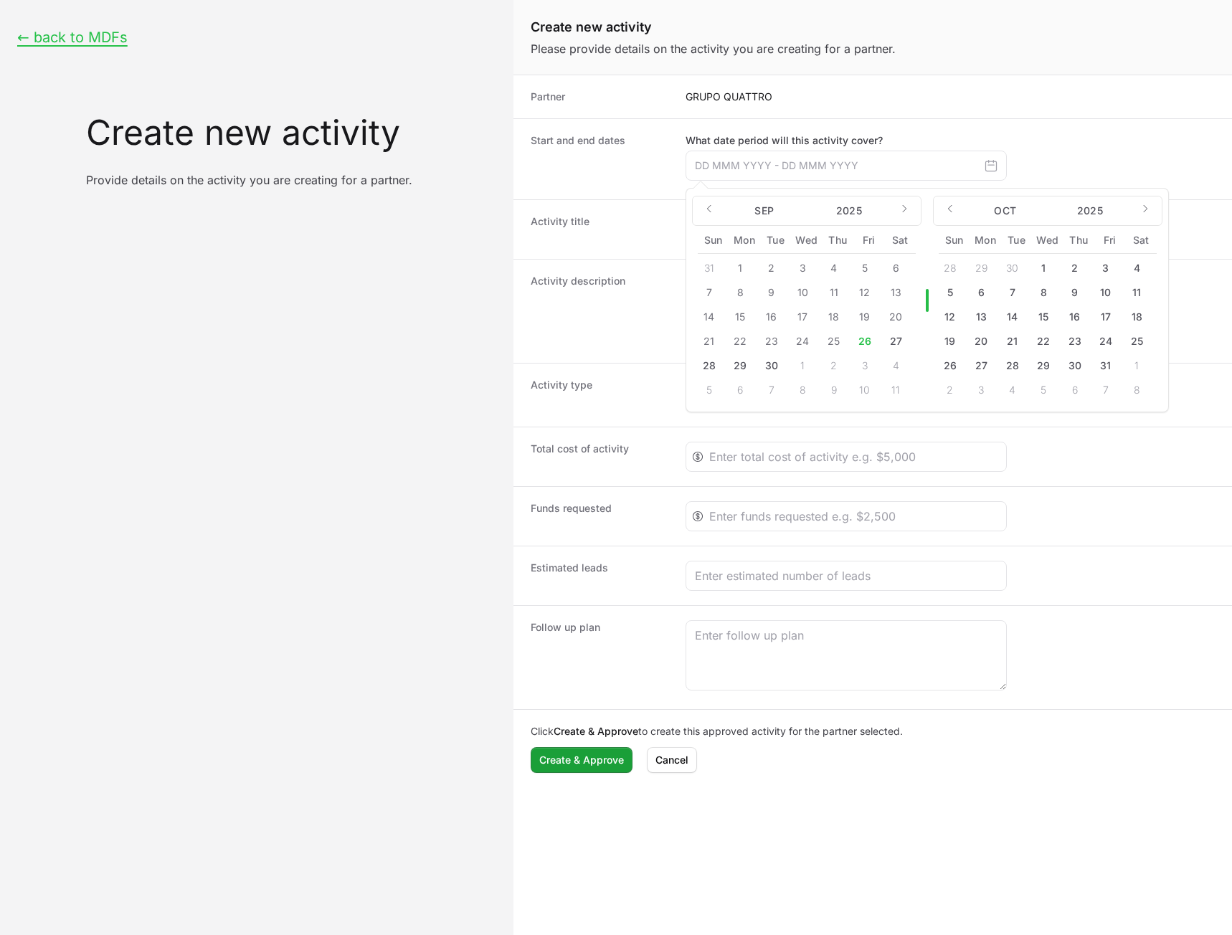
drag, startPoint x: 897, startPoint y: 337, endPoint x: 891, endPoint y: 341, distance: 7.8
click at [897, 339] on button "27" at bounding box center [895, 341] width 23 height 23
click at [714, 367] on button "28" at bounding box center [709, 365] width 23 height 23
type input "[DATE] - [DATE]"
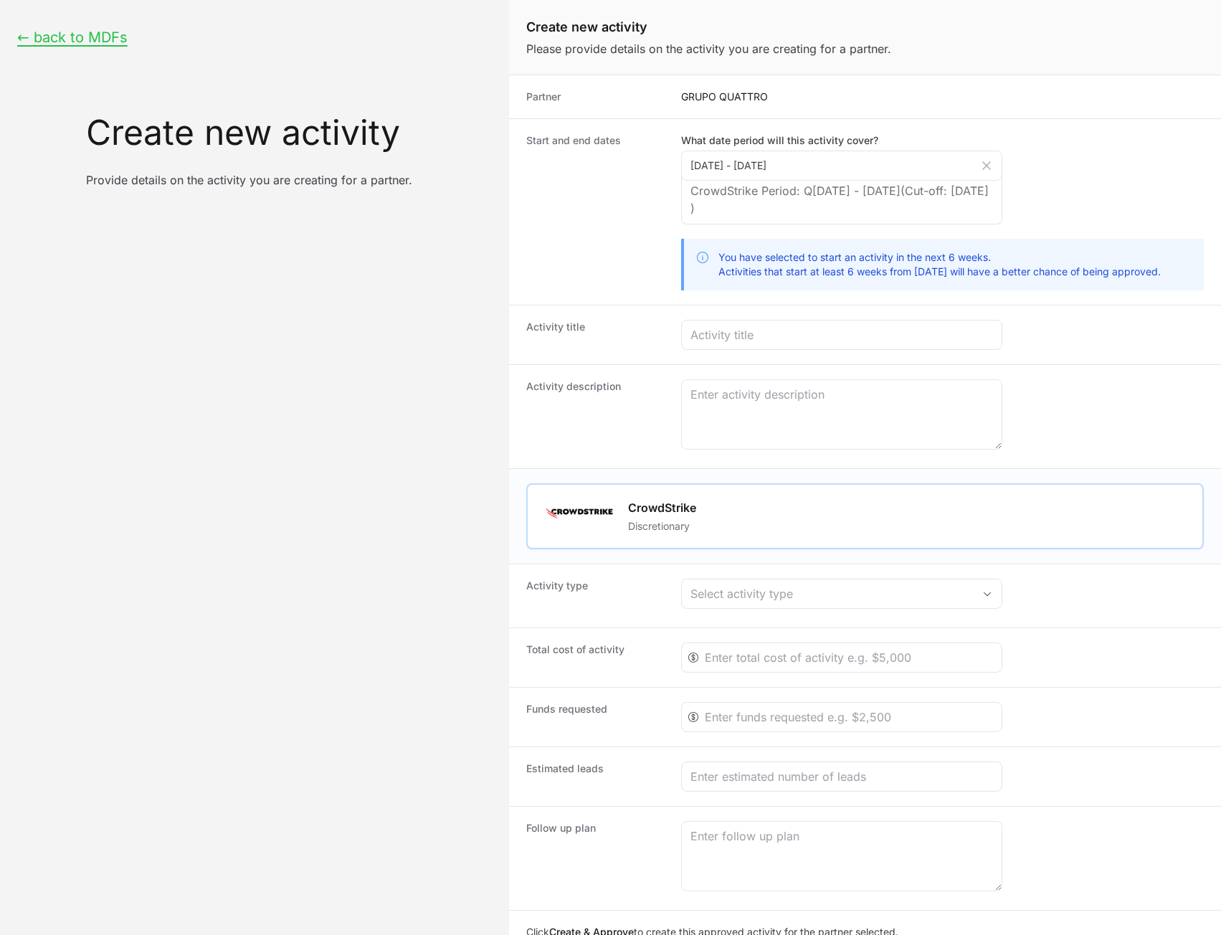
click at [989, 163] on icon "Create activity form" at bounding box center [986, 165] width 7 height 7
click at [989, 163] on input "[DATE] - [DATE]" at bounding box center [841, 166] width 321 height 30
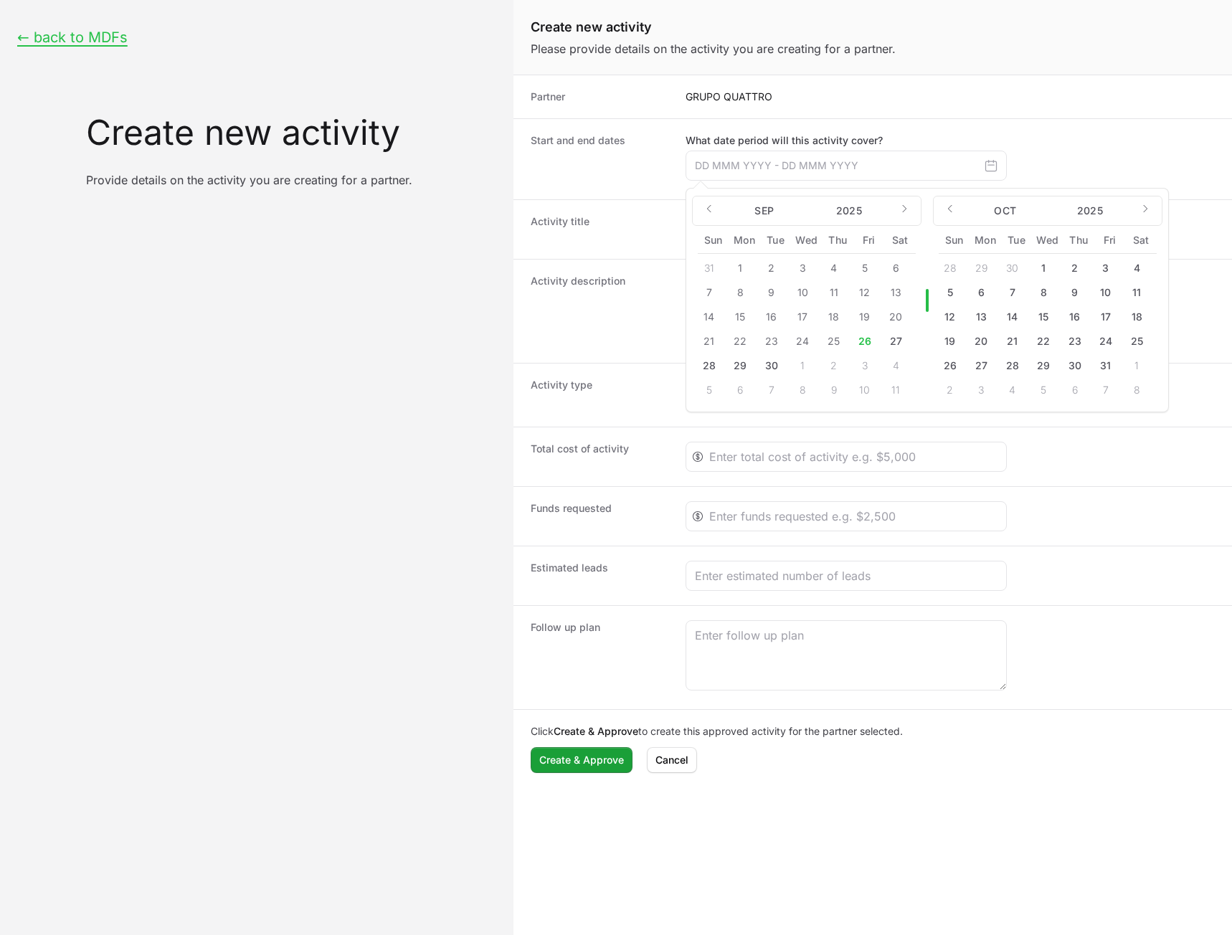
drag, startPoint x: 374, startPoint y: 45, endPoint x: 312, endPoint y: 38, distance: 62.1
click at [374, 45] on div "← back to MDFs Create new activity Provide details on the activity you are crea…" at bounding box center [256, 108] width 513 height 216
click at [232, 746] on div "← back to MDFs Create new activity Provide details on the activity you are crea…" at bounding box center [256, 467] width 513 height 935
